Goal: Task Accomplishment & Management: Use online tool/utility

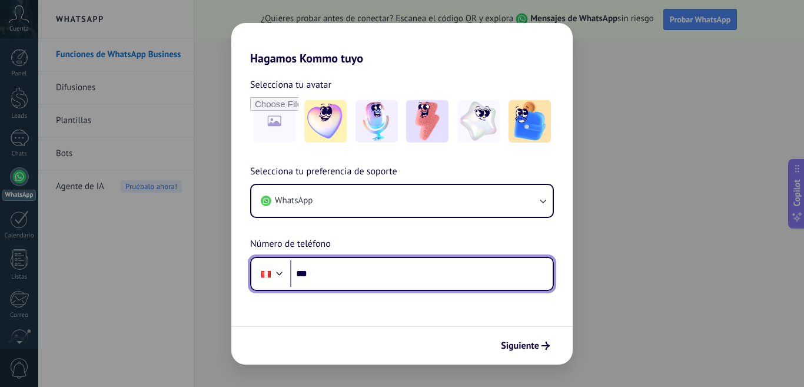
click at [399, 267] on input "***" at bounding box center [421, 273] width 263 height 27
click at [337, 282] on input "***" at bounding box center [421, 273] width 263 height 27
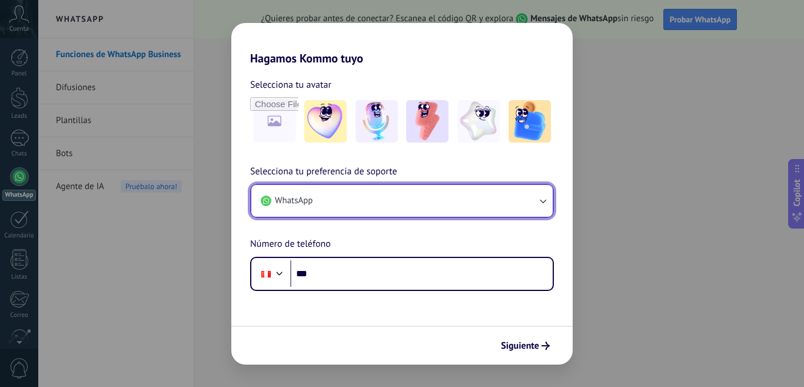
click at [542, 203] on icon "button" at bounding box center [543, 201] width 12 height 12
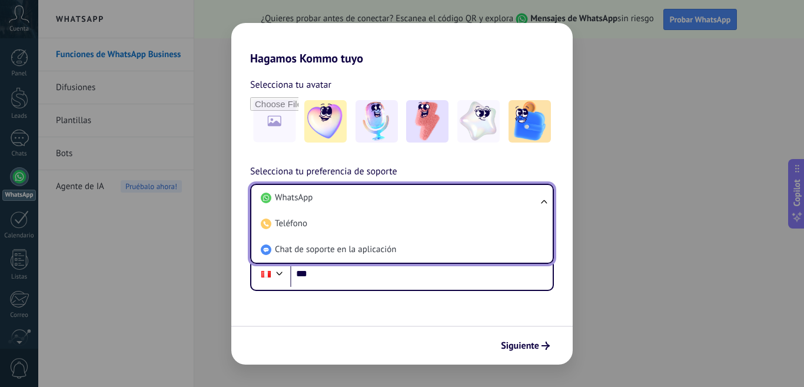
click at [313, 197] on span "WhatsApp" at bounding box center [294, 198] width 38 height 12
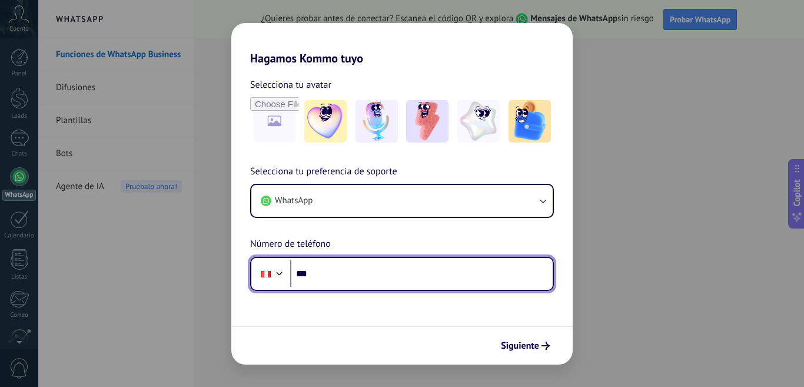
click at [342, 265] on input "***" at bounding box center [421, 273] width 263 height 27
type input "**********"
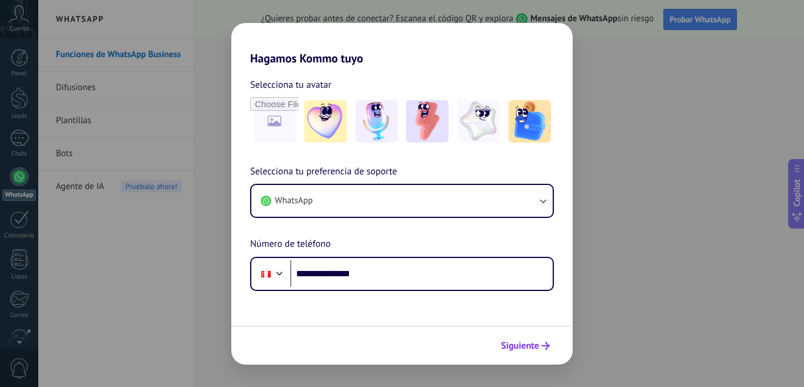
click at [519, 344] on span "Siguiente" at bounding box center [520, 345] width 38 height 8
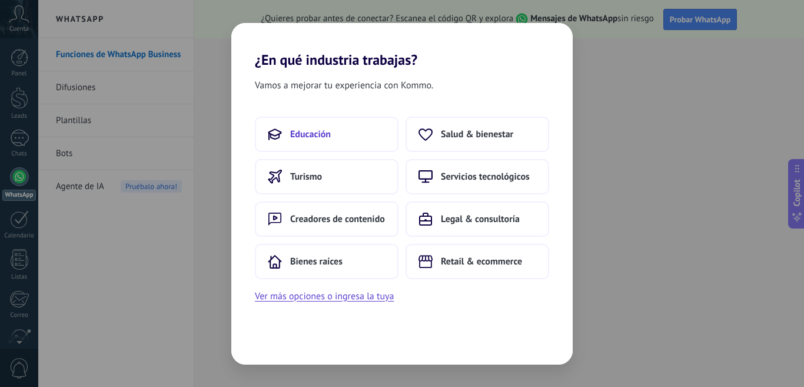
click at [331, 144] on button "Educación" at bounding box center [327, 134] width 144 height 35
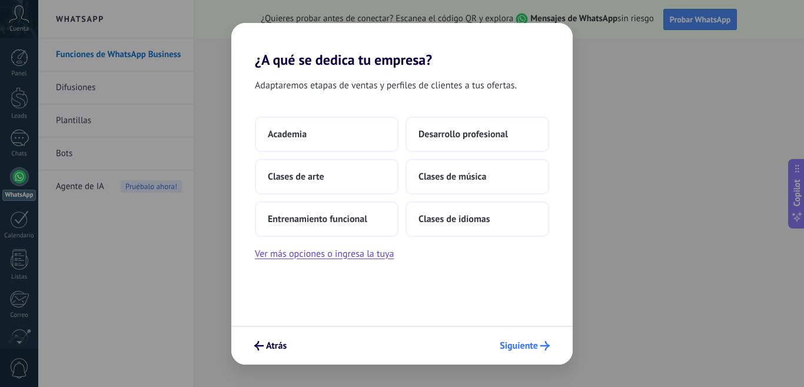
click at [547, 341] on icon "submit" at bounding box center [544, 345] width 9 height 9
click at [543, 347] on icon "submit" at bounding box center [544, 345] width 9 height 9
click at [545, 343] on icon "submit" at bounding box center [544, 345] width 9 height 9
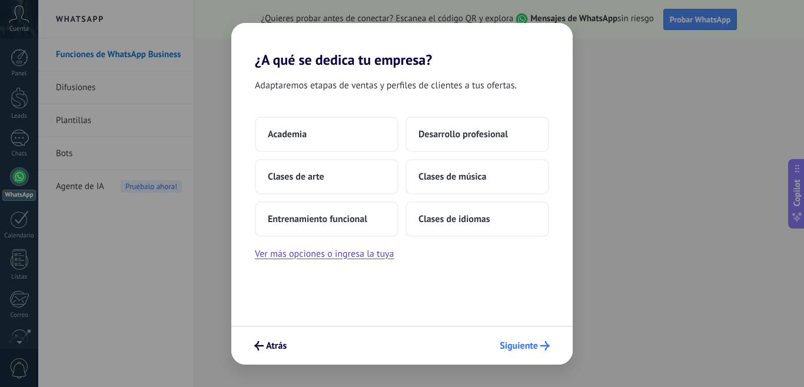
click at [545, 343] on icon "submit" at bounding box center [544, 345] width 9 height 9
click at [545, 344] on icon "submit" at bounding box center [544, 345] width 9 height 9
click at [444, 177] on span "Clases de música" at bounding box center [453, 177] width 68 height 12
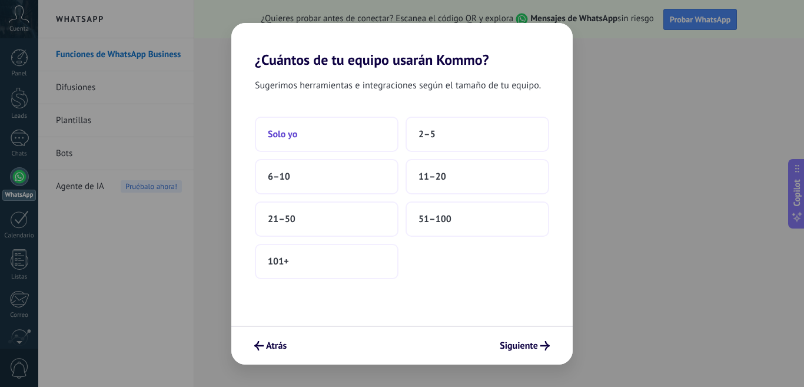
click at [301, 144] on button "Solo yo" at bounding box center [327, 134] width 144 height 35
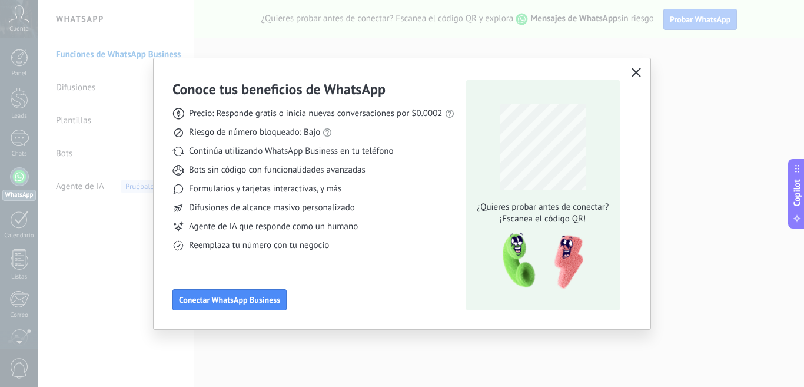
click at [638, 67] on button "button" at bounding box center [636, 73] width 15 height 16
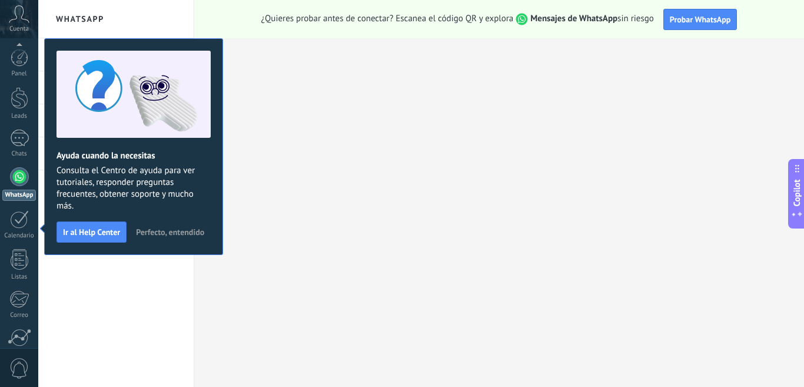
scroll to position [103, 0]
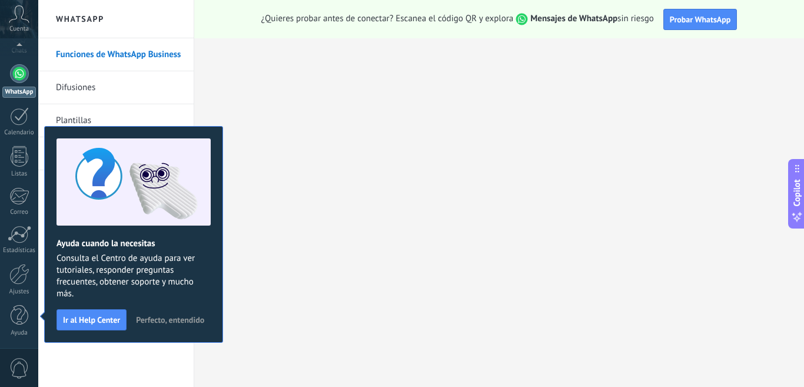
click at [22, 75] on div at bounding box center [19, 73] width 19 height 19
click at [25, 75] on div at bounding box center [19, 73] width 19 height 19
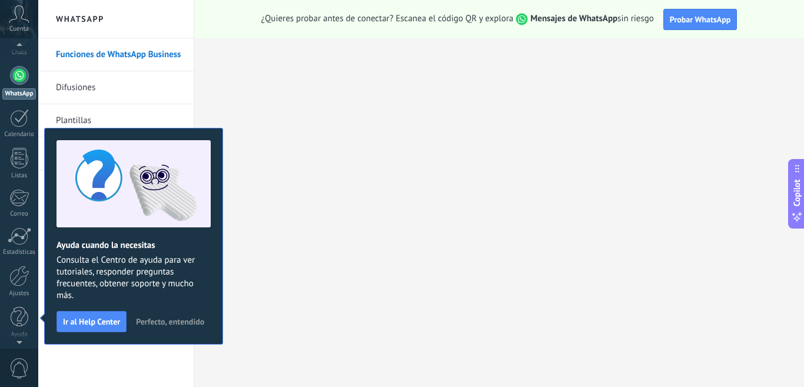
click at [17, 26] on span "Cuenta" at bounding box center [18, 29] width 19 height 8
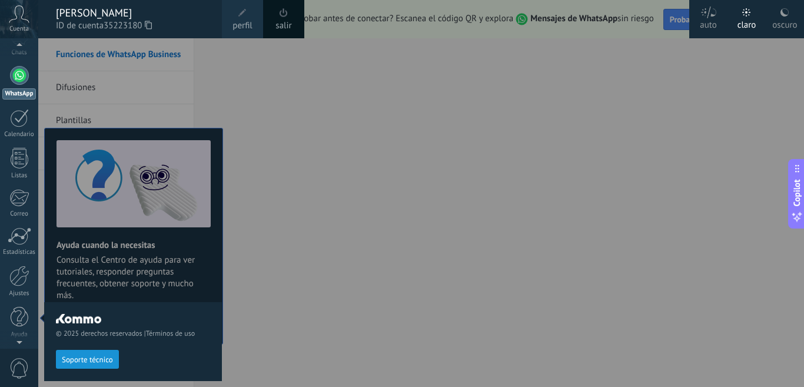
click at [376, 54] on div at bounding box center [440, 193] width 804 height 387
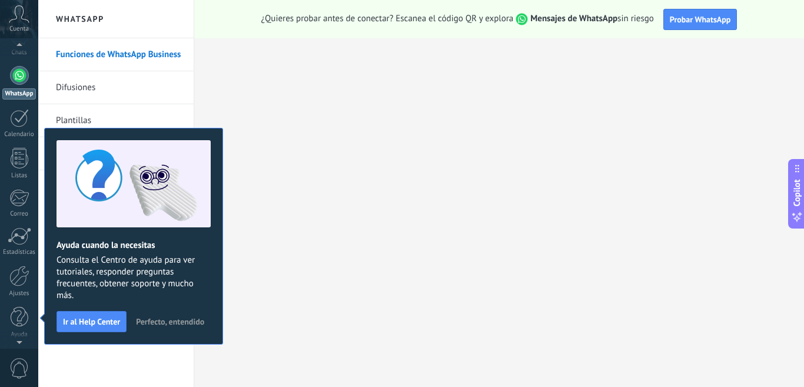
scroll to position [0, 0]
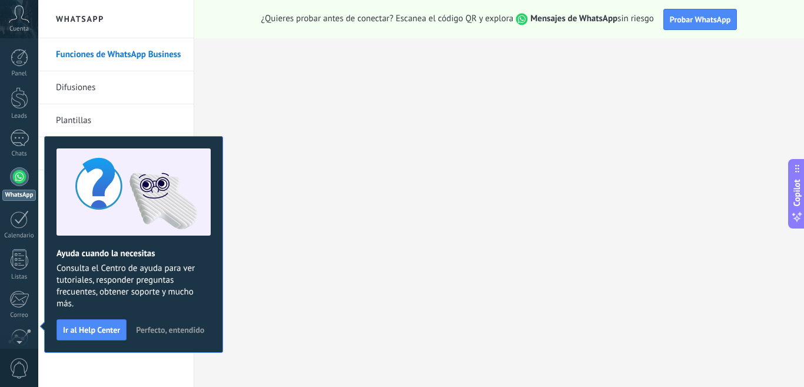
click at [25, 31] on span "Cuenta" at bounding box center [18, 29] width 19 height 8
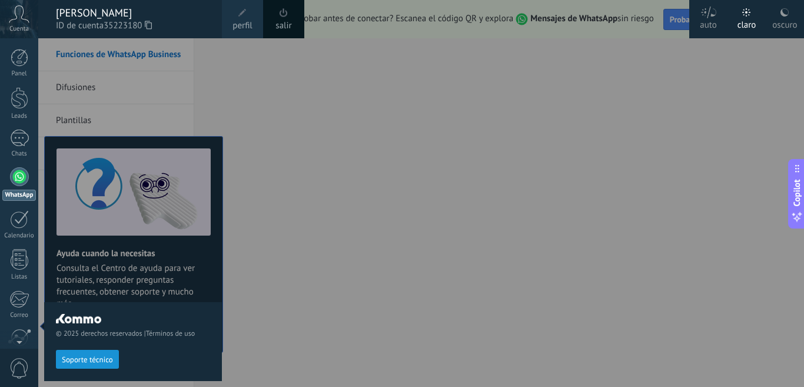
click at [248, 18] on span at bounding box center [242, 12] width 13 height 13
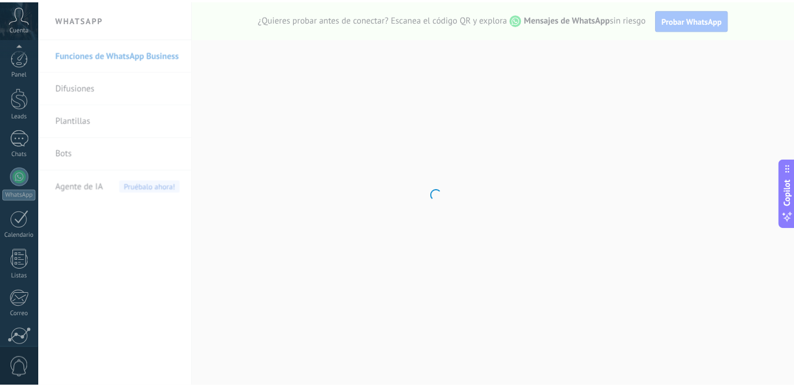
scroll to position [103, 0]
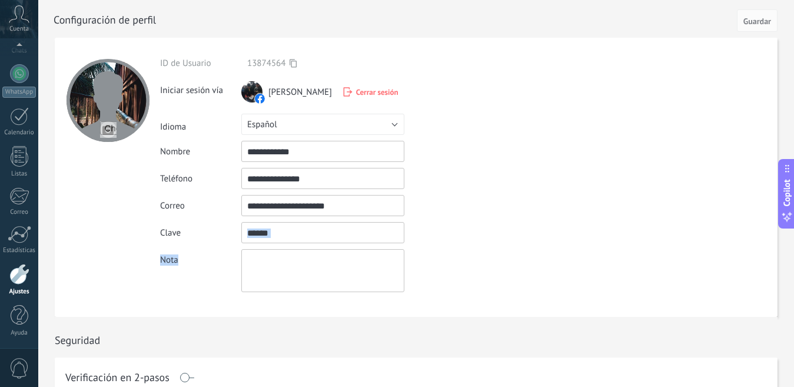
drag, startPoint x: 437, startPoint y: 216, endPoint x: 311, endPoint y: 246, distance: 129.4
click at [311, 246] on div "**********" at bounding box center [350, 175] width 380 height 234
click at [290, 233] on input "textbox" at bounding box center [322, 232] width 163 height 21
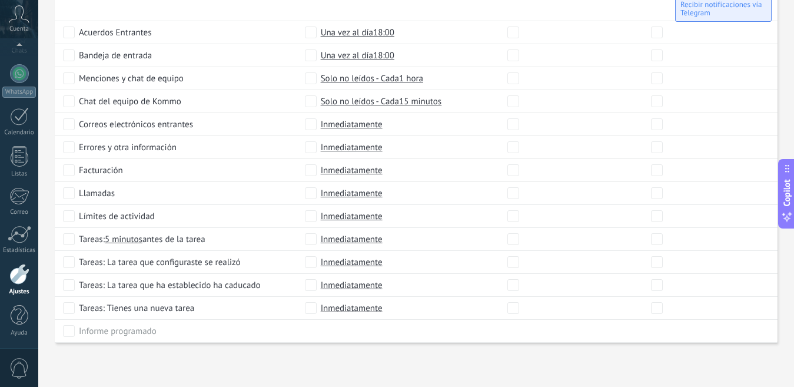
scroll to position [0, 0]
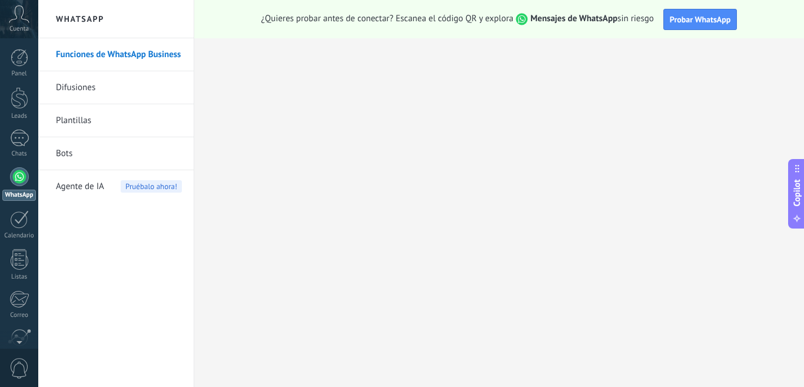
click at [96, 187] on span "Agente de IA" at bounding box center [80, 186] width 48 height 33
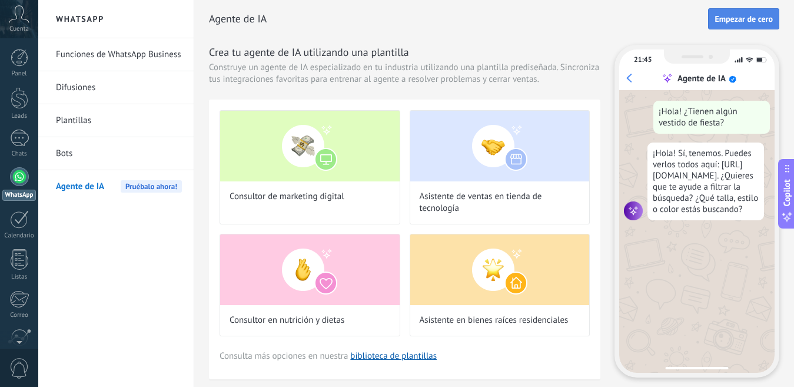
click at [751, 18] on span "Empezar de cero" at bounding box center [744, 19] width 58 height 8
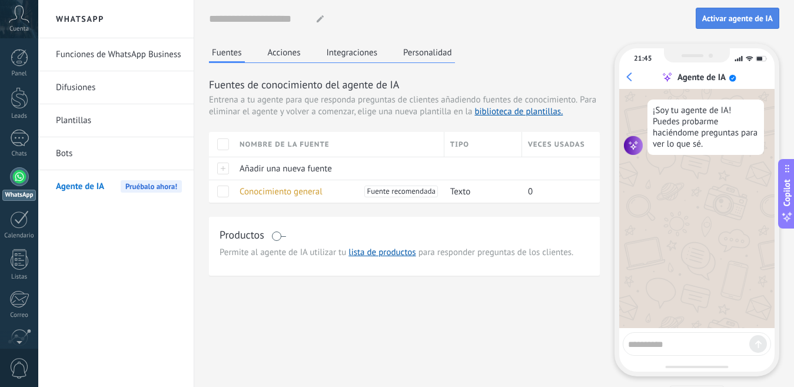
click at [734, 22] on span "Activar agente de IA" at bounding box center [737, 18] width 71 height 8
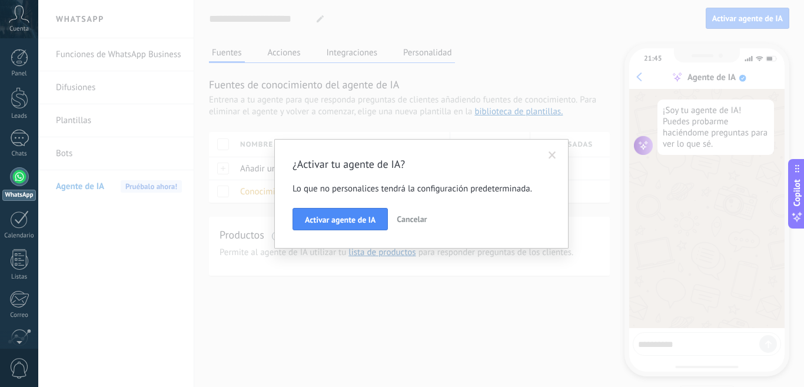
click at [432, 220] on div "Activar agente de IA Cancelar" at bounding box center [422, 219] width 258 height 22
click at [405, 219] on span "Cancelar" at bounding box center [412, 219] width 30 height 11
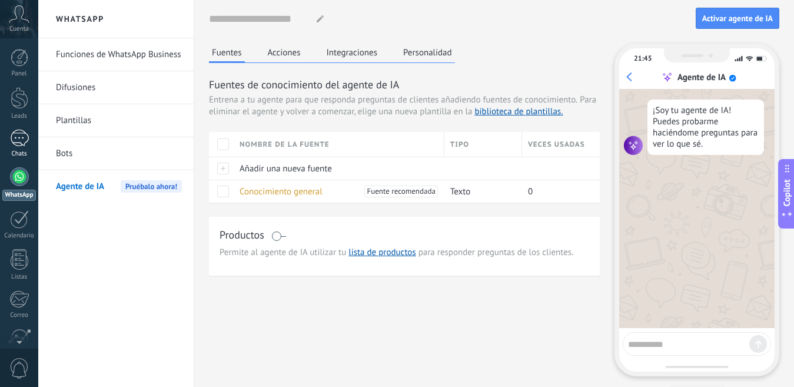
click at [25, 138] on div at bounding box center [19, 138] width 19 height 17
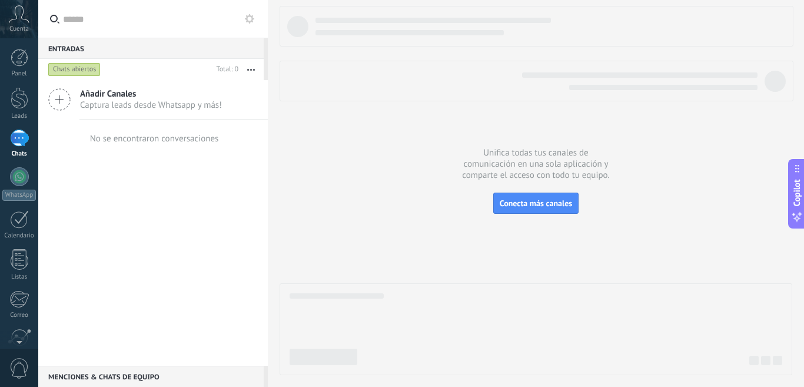
click at [83, 66] on div "Chats abiertos" at bounding box center [74, 69] width 52 height 14
